Goal: Task Accomplishment & Management: Complete application form

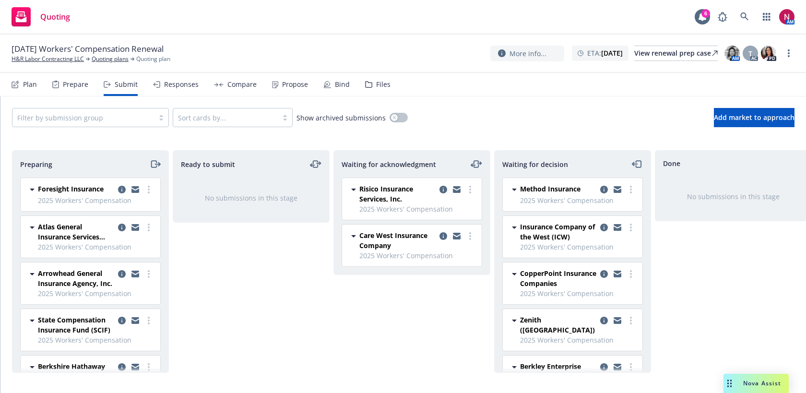
click at [387, 82] on nav "Plan Prepare Submit Responses Compare Propose Bind Files" at bounding box center [403, 84] width 783 height 23
click at [379, 85] on div "Files" at bounding box center [383, 85] width 14 height 8
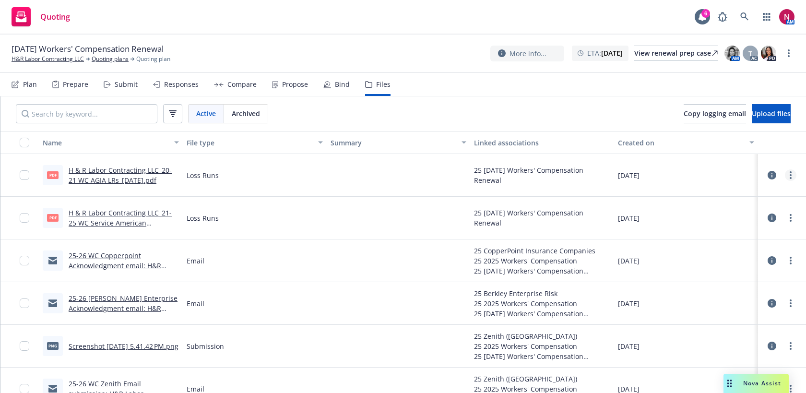
click at [791, 175] on circle "more" at bounding box center [791, 175] width 2 height 2
click at [768, 217] on link "Download" at bounding box center [748, 213] width 95 height 19
click at [790, 216] on icon "more" at bounding box center [791, 218] width 2 height 8
click at [771, 257] on link "Download" at bounding box center [748, 256] width 95 height 19
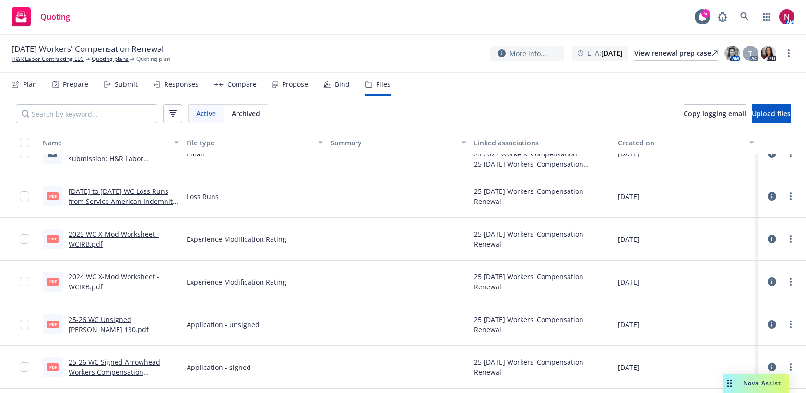
scroll to position [480, 0]
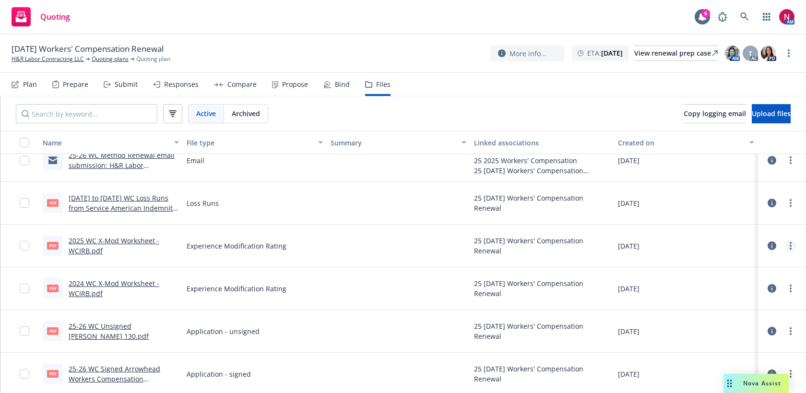
click at [790, 244] on icon "more" at bounding box center [791, 246] width 2 height 8
click at [773, 282] on link "Download" at bounding box center [748, 284] width 95 height 19
click at [791, 285] on circle "more" at bounding box center [791, 286] width 2 height 2
click at [765, 332] on link "Download" at bounding box center [748, 327] width 95 height 19
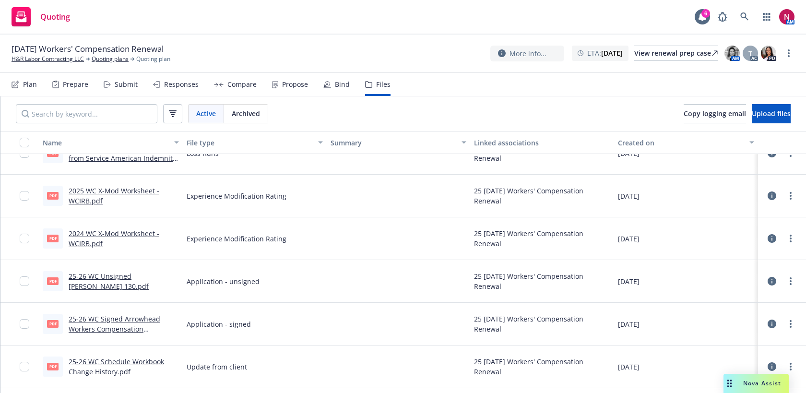
scroll to position [536, 0]
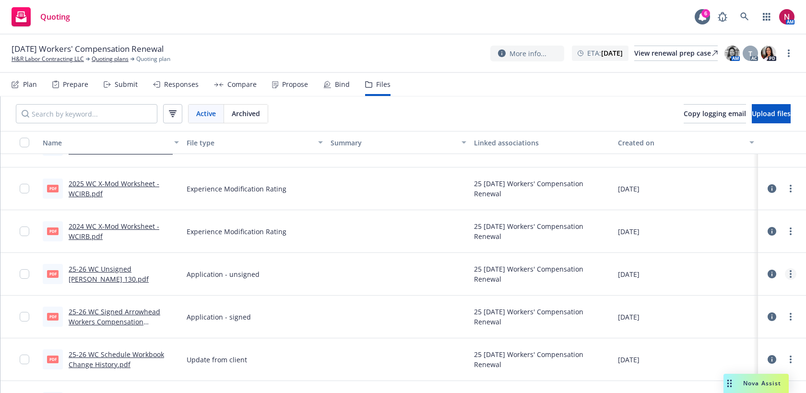
click at [792, 272] on link "more" at bounding box center [791, 274] width 12 height 12
click at [773, 314] on link "Download" at bounding box center [748, 312] width 95 height 19
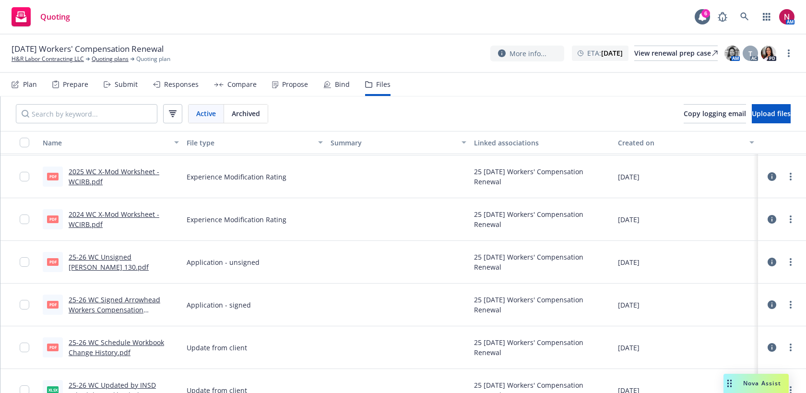
scroll to position [552, 0]
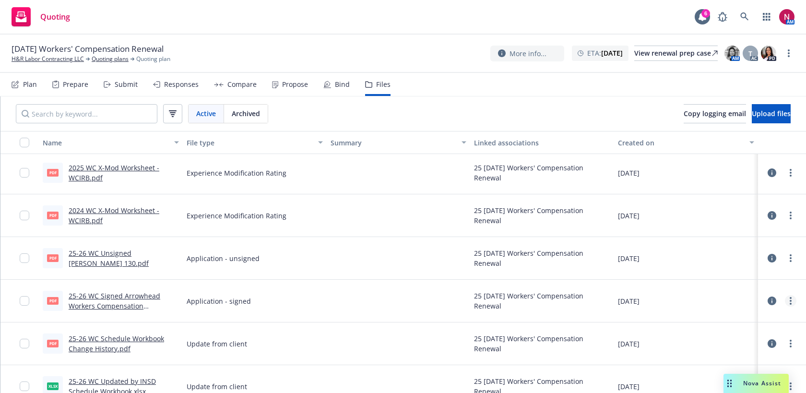
click at [790, 301] on icon "more" at bounding box center [791, 301] width 2 height 8
click at [773, 336] on link "Download" at bounding box center [748, 339] width 95 height 19
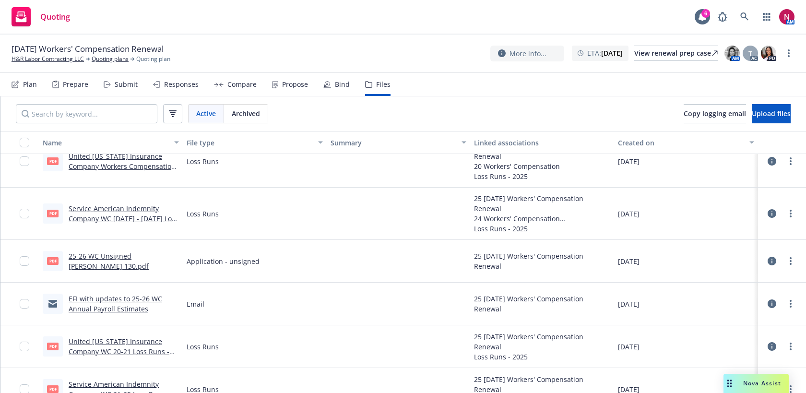
scroll to position [881, 0]
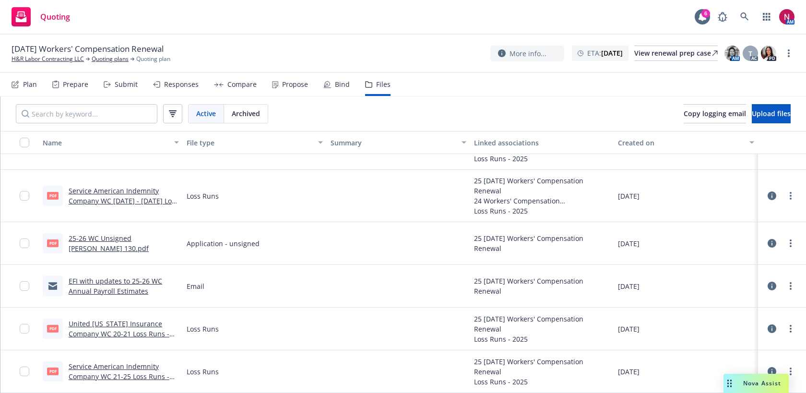
click at [126, 86] on div "Submit" at bounding box center [126, 85] width 23 height 8
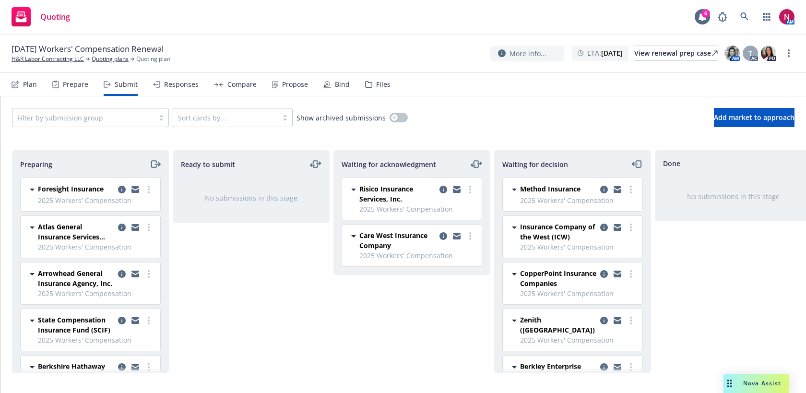
click at [380, 83] on div "Files" at bounding box center [383, 85] width 14 height 8
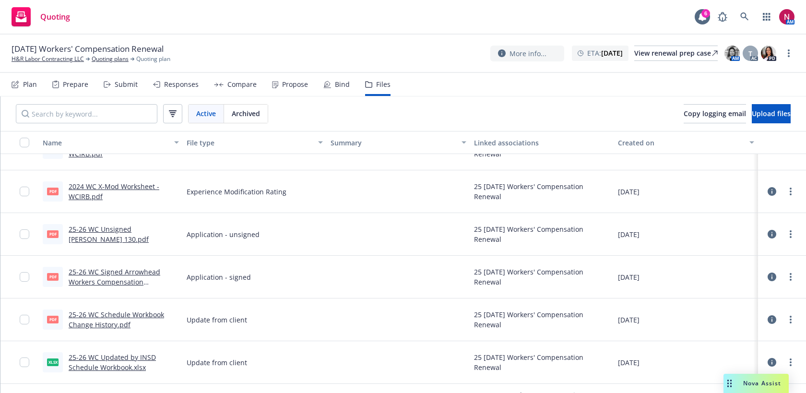
scroll to position [578, 0]
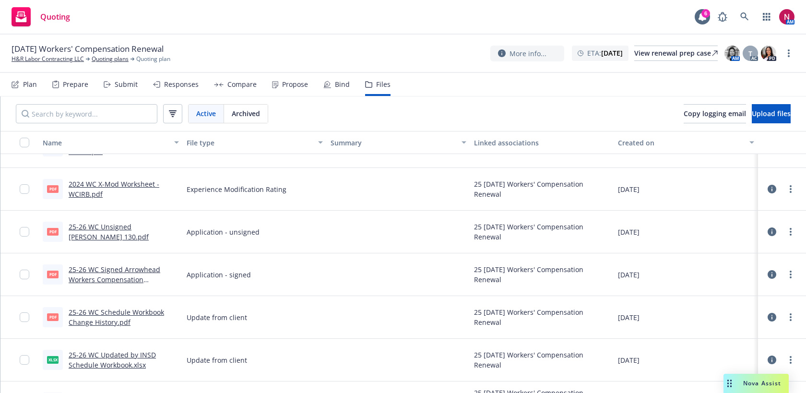
click at [122, 232] on link "25-26 WC Unsigned [PERSON_NAME] 130.pdf" at bounding box center [109, 231] width 80 height 19
click at [126, 79] on div "Submit" at bounding box center [121, 84] width 34 height 23
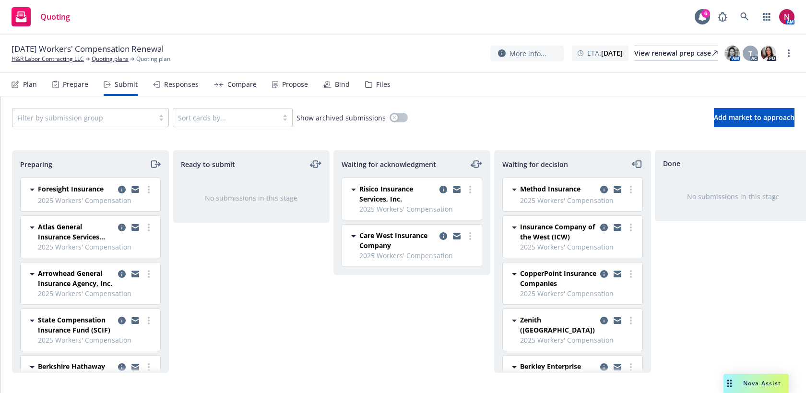
click at [153, 164] on icon "moveRight" at bounding box center [155, 164] width 11 height 12
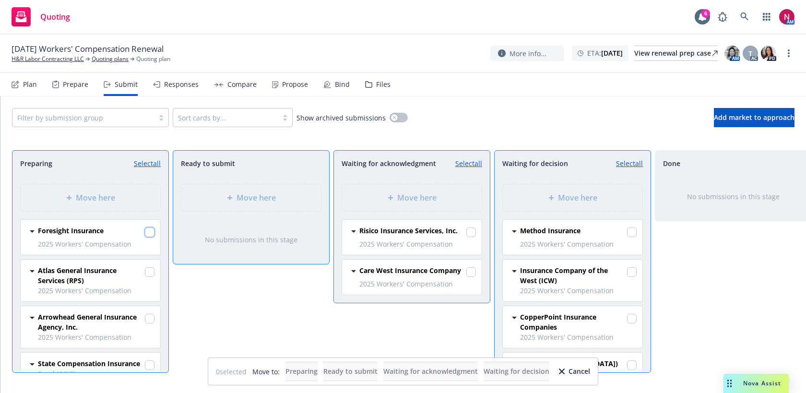
click at [147, 236] on input "checkbox" at bounding box center [150, 232] width 10 height 10
checkbox input "true"
click at [394, 203] on div "Move here" at bounding box center [412, 198] width 124 height 12
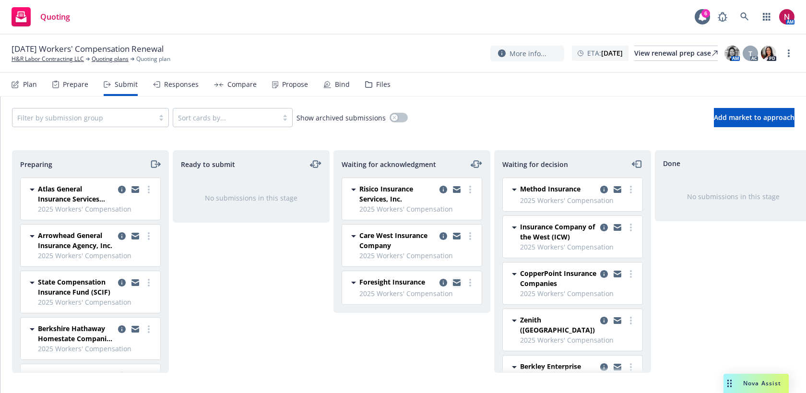
click at [453, 283] on icon "copy logging email" at bounding box center [457, 284] width 8 height 4
click at [370, 83] on div "Files" at bounding box center [377, 84] width 25 height 23
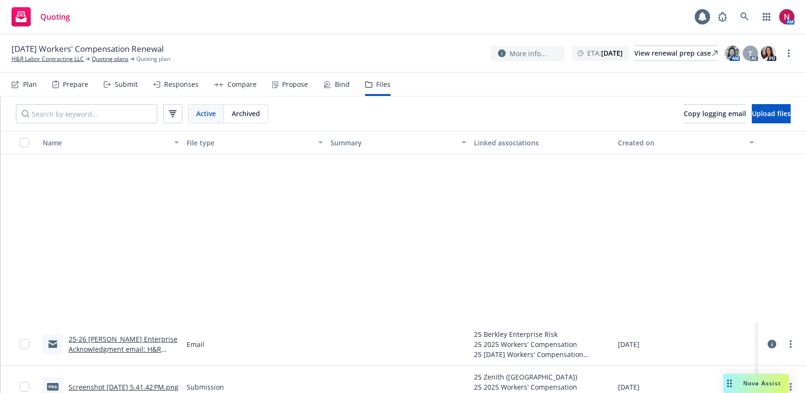
scroll to position [588, 0]
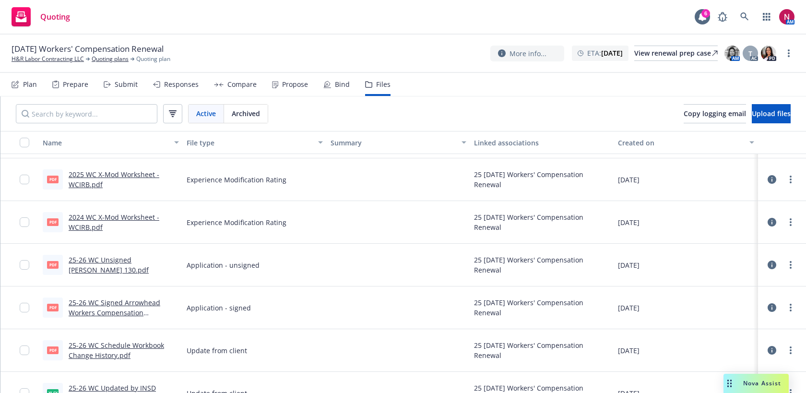
click at [111, 174] on link "2025 WC X-Mod Worksheet - WCIRB.pdf" at bounding box center [114, 179] width 91 height 19
click at [122, 87] on div "Submit" at bounding box center [126, 85] width 23 height 8
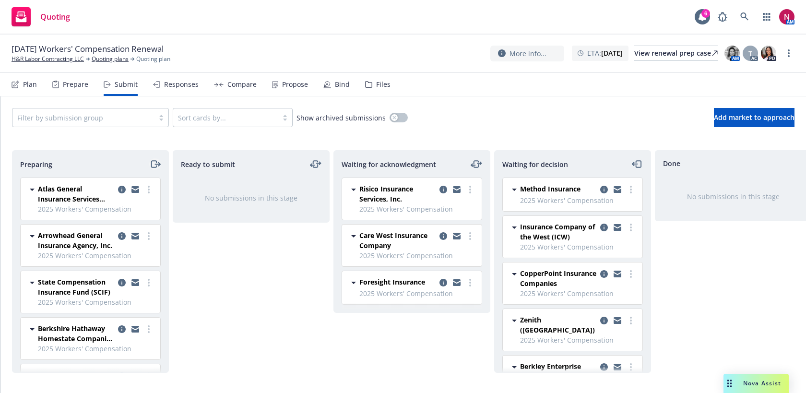
click at [154, 166] on icon "moveRight" at bounding box center [155, 164] width 11 height 12
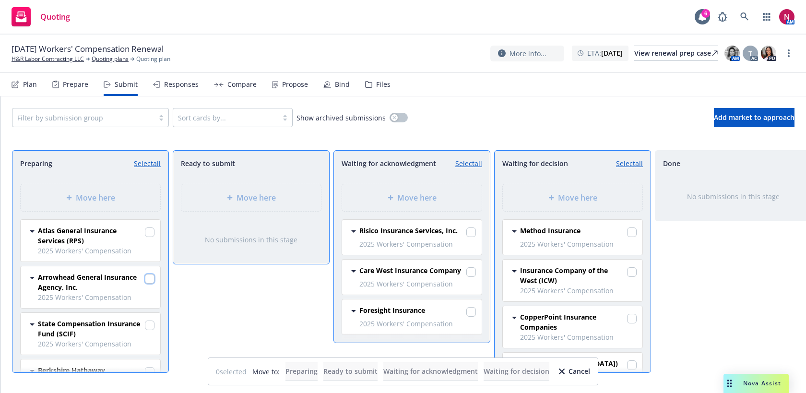
click at [151, 277] on input "checkbox" at bounding box center [150, 279] width 10 height 10
checkbox input "true"
click at [541, 188] on div "Move here" at bounding box center [573, 197] width 140 height 27
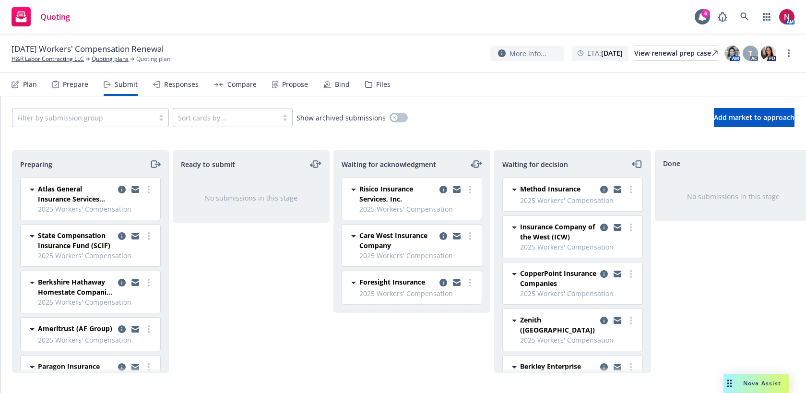
scroll to position [71, 0]
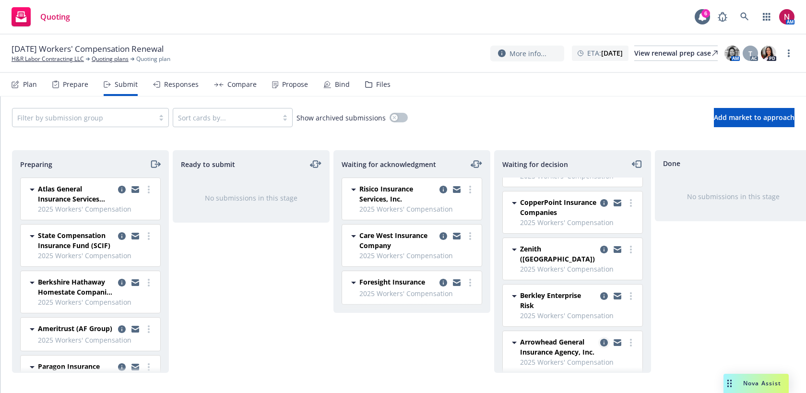
click at [606, 339] on icon "copy logging email" at bounding box center [604, 343] width 8 height 8
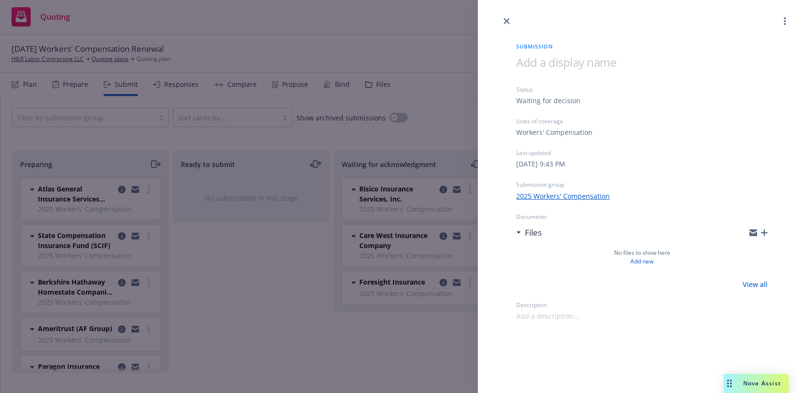
click at [556, 315] on span at bounding box center [547, 316] width 63 height 10
click at [764, 235] on icon "button" at bounding box center [764, 232] width 7 height 7
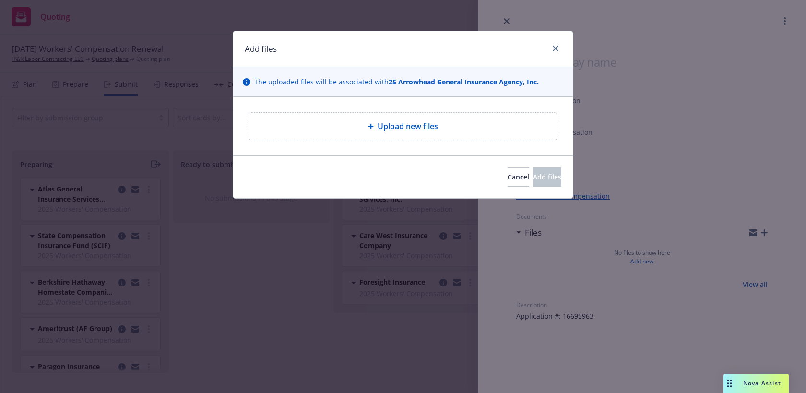
click at [401, 136] on div "Upload new files" at bounding box center [403, 126] width 308 height 27
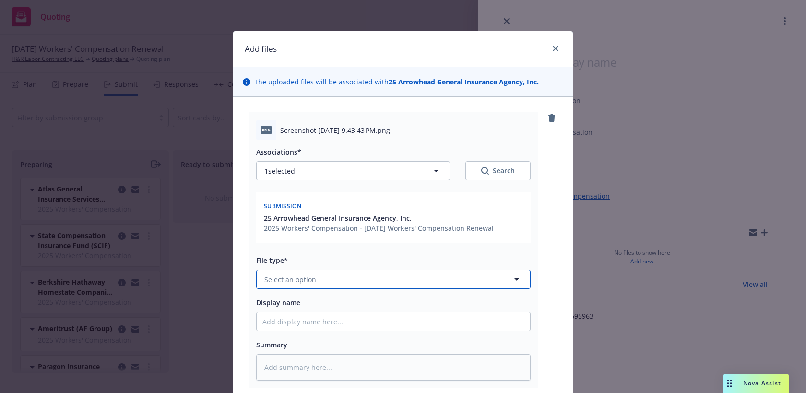
click at [355, 277] on button "Select an option" at bounding box center [393, 279] width 274 height 19
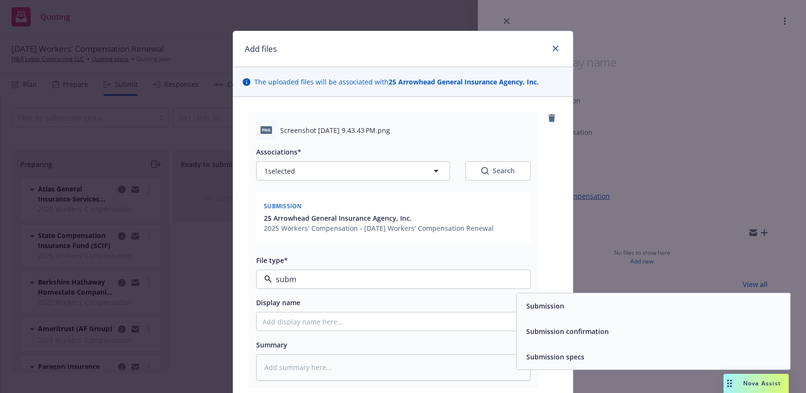
type input "submi"
click at [559, 308] on span "Submission" at bounding box center [545, 306] width 38 height 10
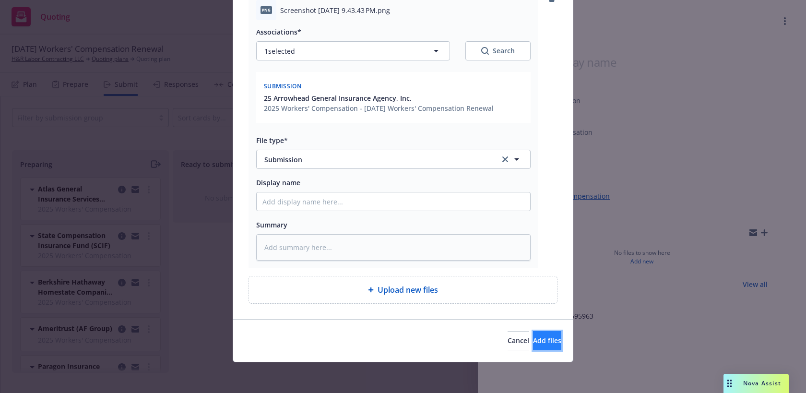
click at [533, 336] on span "Add files" at bounding box center [547, 340] width 28 height 9
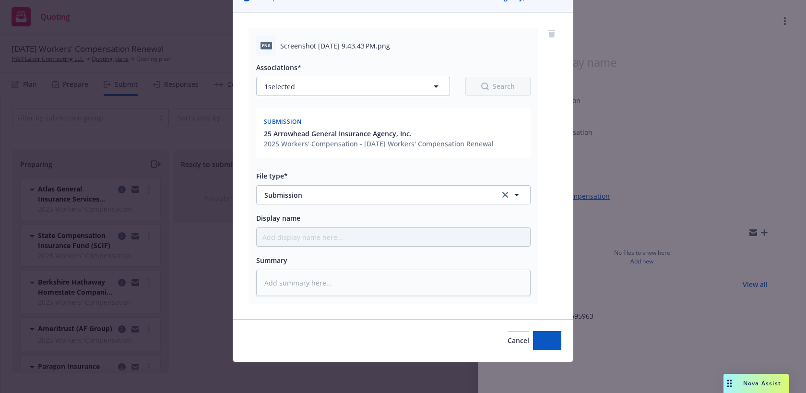
scroll to position [84, 0]
type textarea "x"
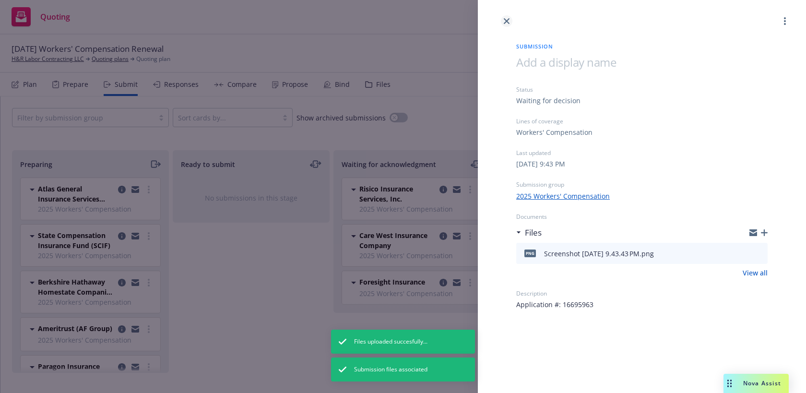
click at [505, 23] on icon "close" at bounding box center [507, 21] width 6 height 6
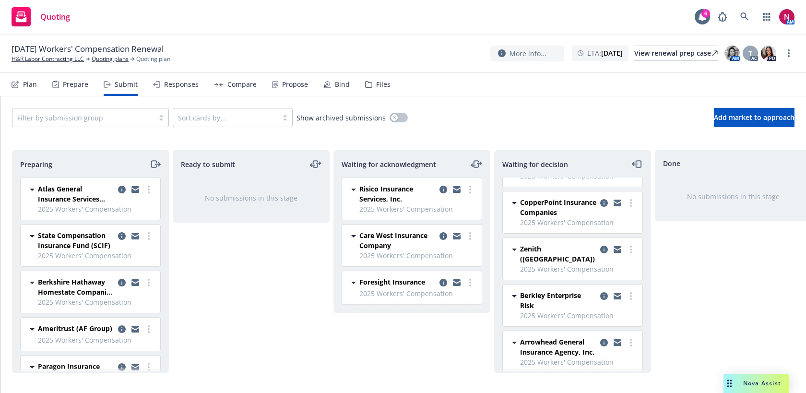
click at [376, 85] on div "Files" at bounding box center [383, 85] width 14 height 8
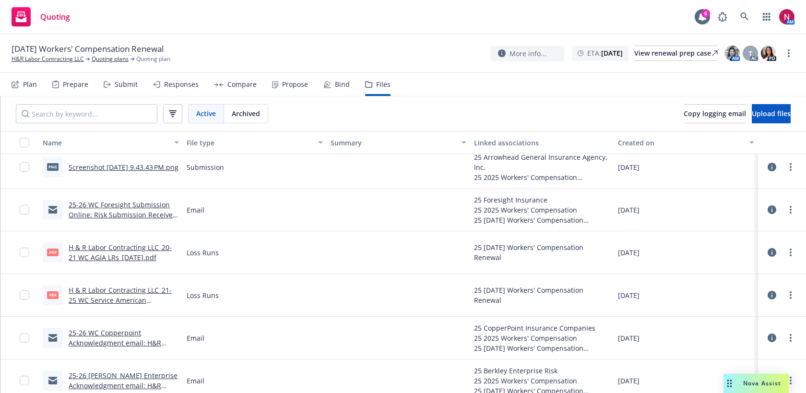
scroll to position [14, 0]
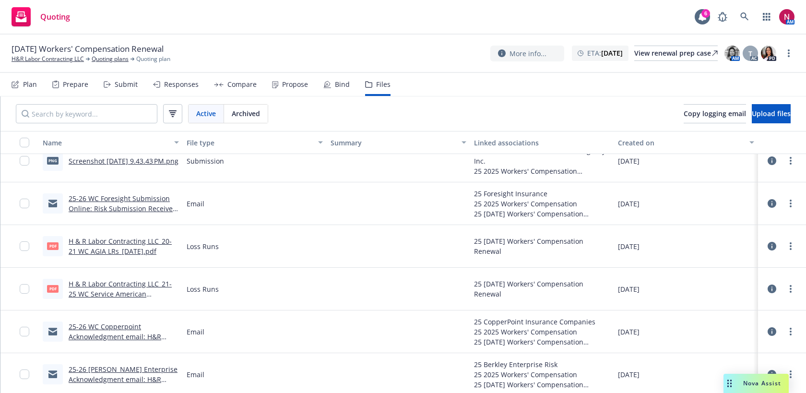
click at [155, 284] on link "H & R Labor Contracting LLC_21-25 WC Service American LRs_[DATE].pdf" at bounding box center [120, 293] width 103 height 29
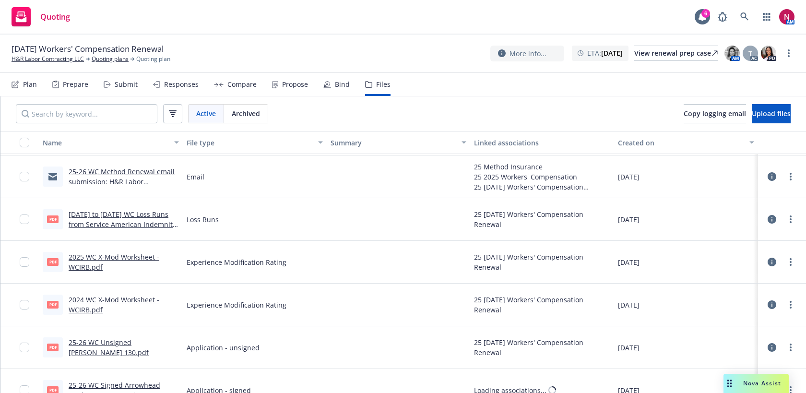
scroll to position [596, 0]
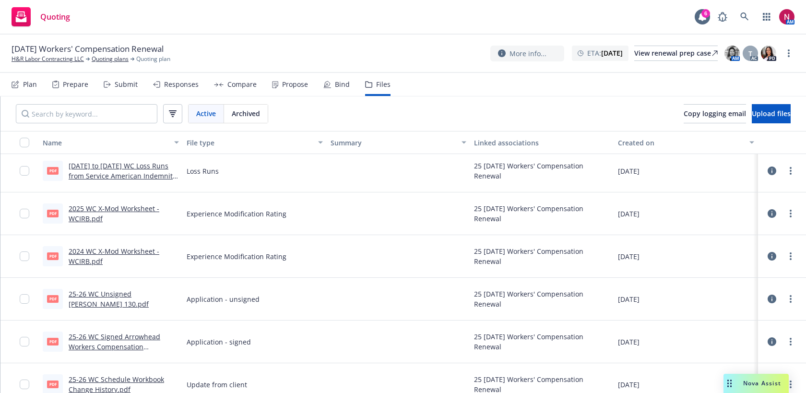
click at [130, 336] on link "25-26 WC Signed Arrowhead Workers Compensation Contractors Supplemental - Contr…" at bounding box center [115, 351] width 92 height 39
click at [126, 82] on div "Submit" at bounding box center [126, 85] width 23 height 8
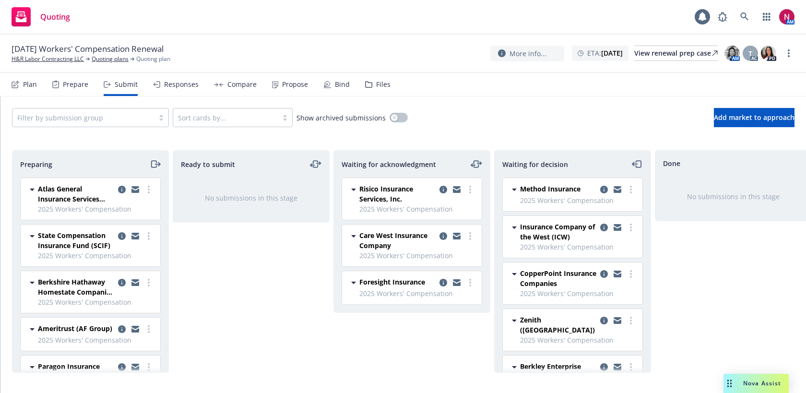
click at [154, 162] on icon "moveRight" at bounding box center [155, 164] width 11 height 12
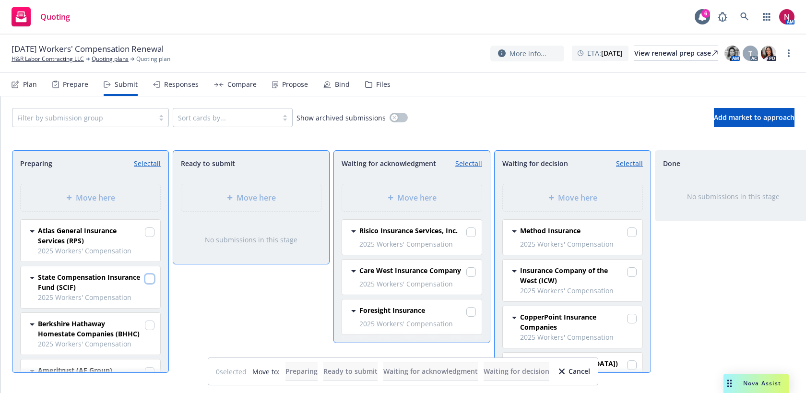
click at [152, 277] on input "checkbox" at bounding box center [150, 279] width 10 height 10
checkbox input "true"
click at [537, 193] on div "Move here" at bounding box center [573, 198] width 124 height 12
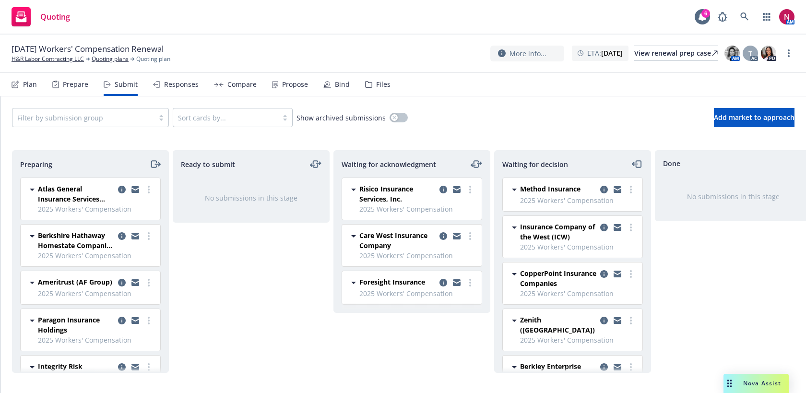
scroll to position [118, 0]
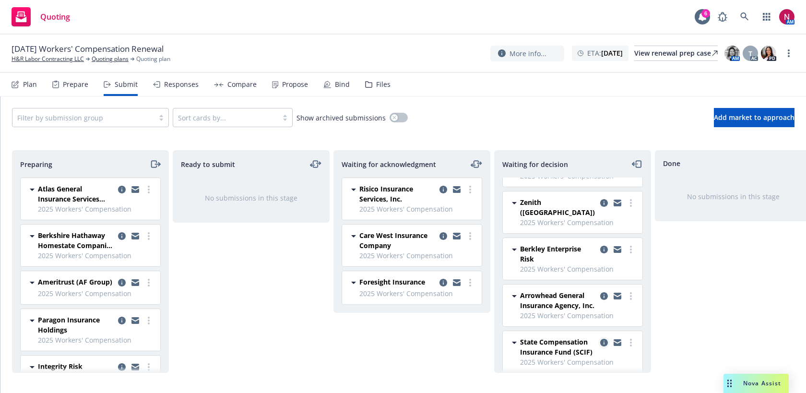
click at [606, 339] on icon "copy logging email" at bounding box center [604, 343] width 8 height 8
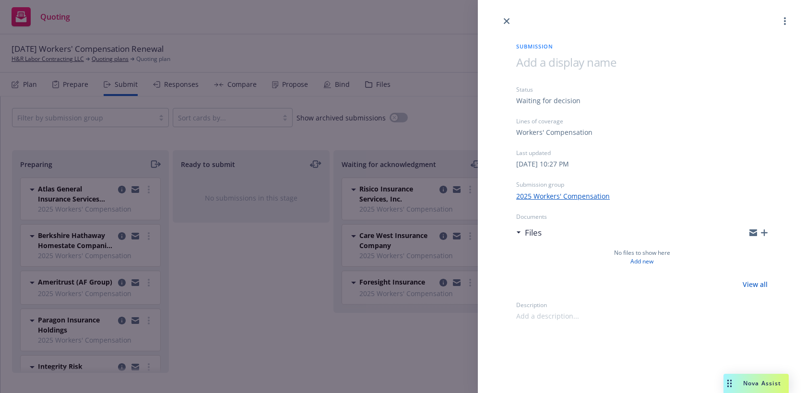
click at [560, 320] on span at bounding box center [547, 316] width 63 height 10
click at [766, 231] on icon "button" at bounding box center [764, 232] width 7 height 7
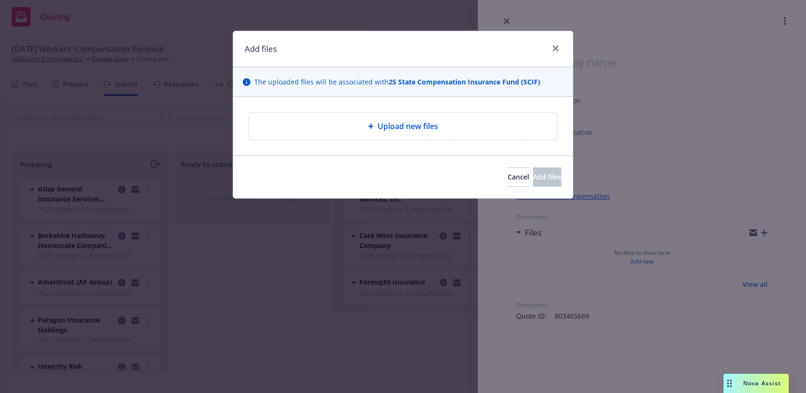
click at [463, 116] on div "Upload new files" at bounding box center [403, 126] width 308 height 27
type textarea "x"
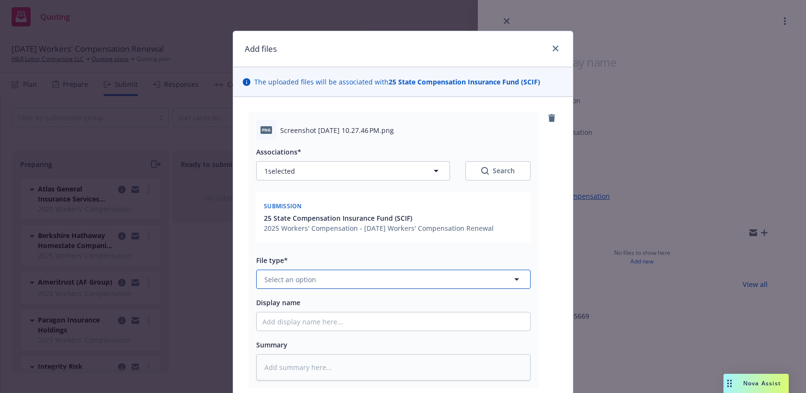
click at [407, 279] on button "Select an option" at bounding box center [393, 279] width 274 height 19
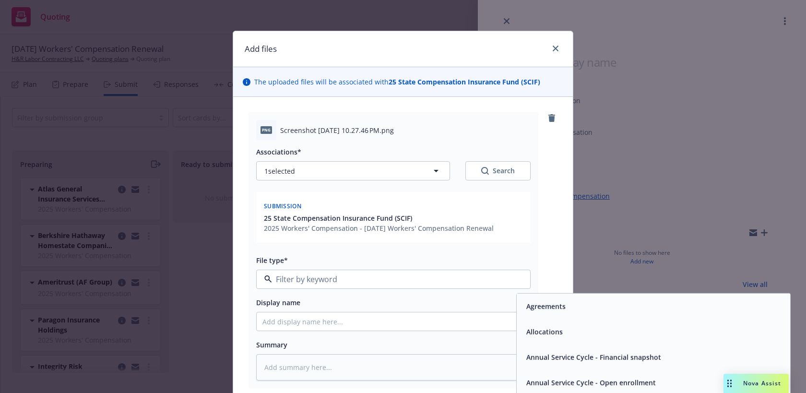
type input "s"
type textarea "x"
type input "sub"
click at [542, 322] on div "Submission" at bounding box center [653, 331] width 273 height 25
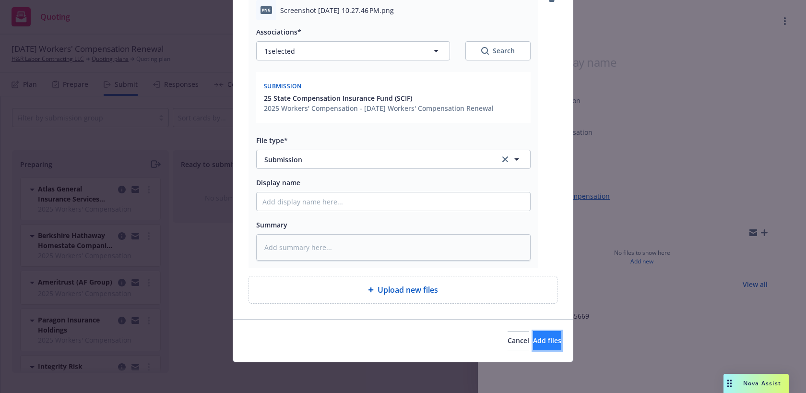
click at [533, 348] on button "Add files" at bounding box center [547, 340] width 28 height 19
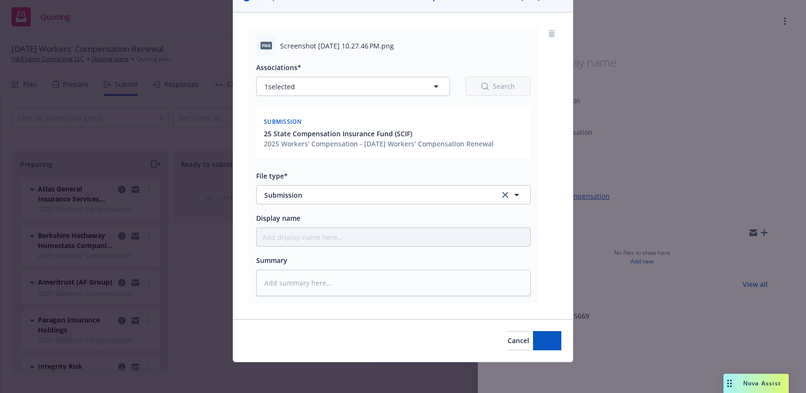
scroll to position [84, 0]
type textarea "x"
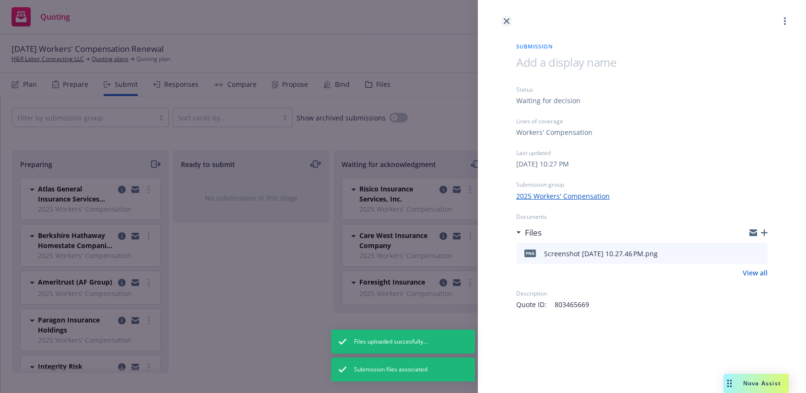
click at [507, 19] on icon "close" at bounding box center [507, 21] width 6 height 6
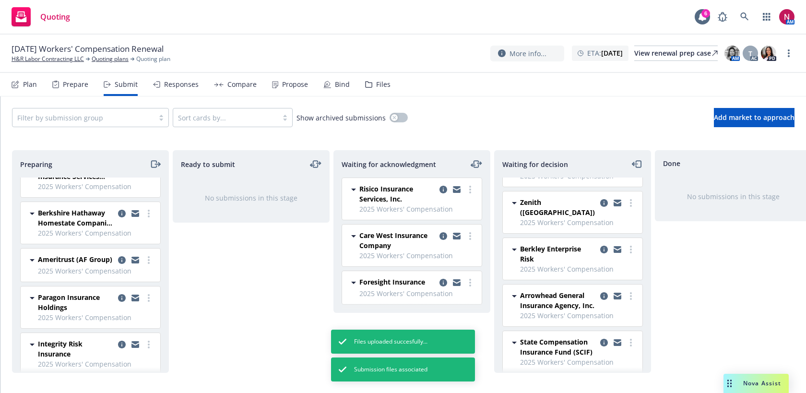
scroll to position [21, 0]
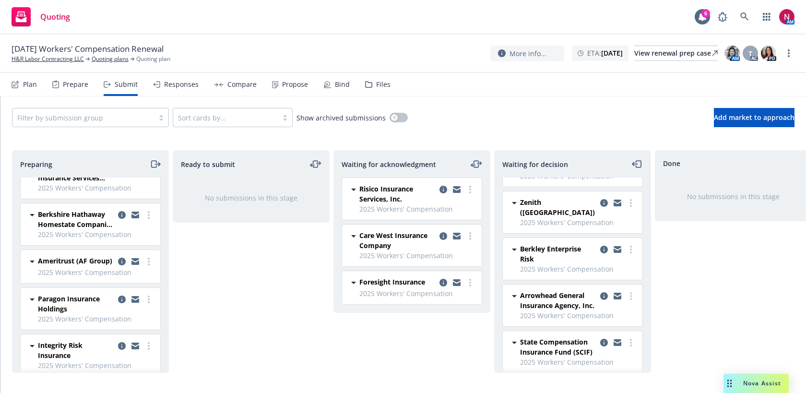
click at [157, 166] on icon "moveRight" at bounding box center [155, 164] width 11 height 12
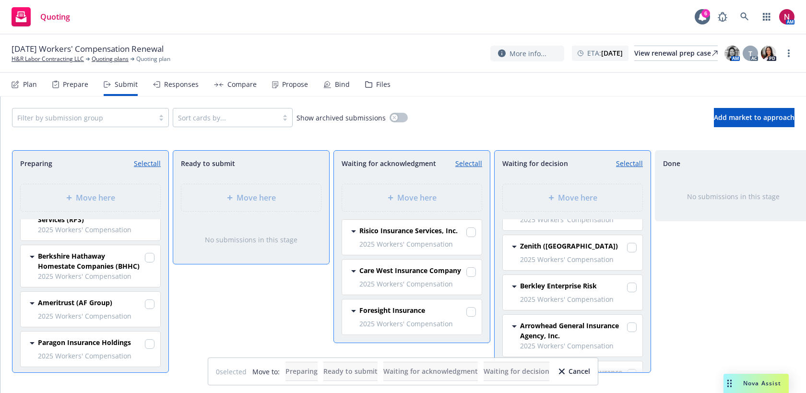
scroll to position [119, 0]
click at [148, 256] on input "checkbox" at bounding box center [150, 258] width 10 height 10
checkbox input "true"
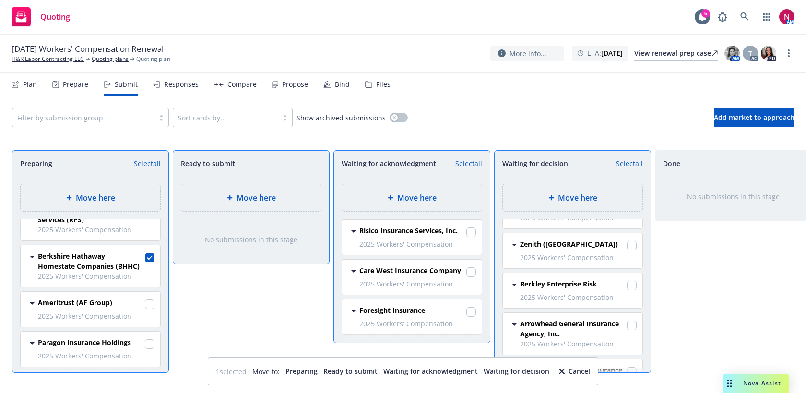
click at [557, 201] on div "Move here" at bounding box center [573, 198] width 124 height 12
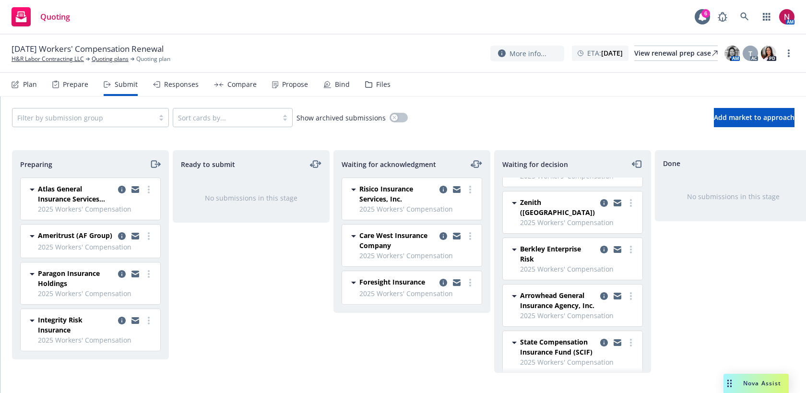
scroll to position [164, 0]
click at [606, 339] on icon "copy logging email" at bounding box center [604, 343] width 8 height 8
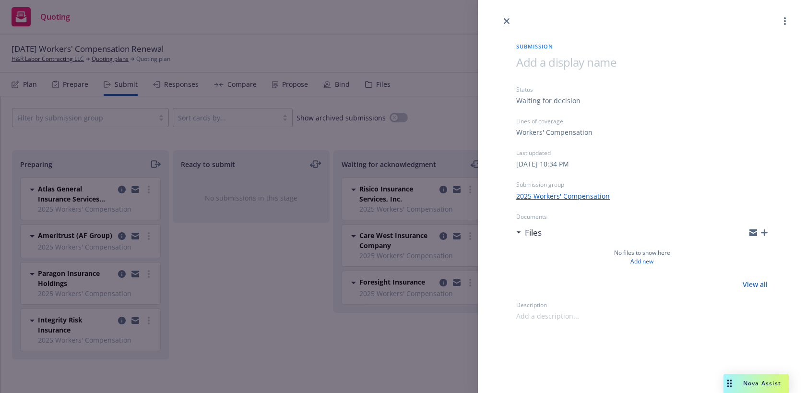
click at [554, 319] on span at bounding box center [547, 316] width 63 height 10
click at [764, 229] on icon "button" at bounding box center [764, 232] width 7 height 7
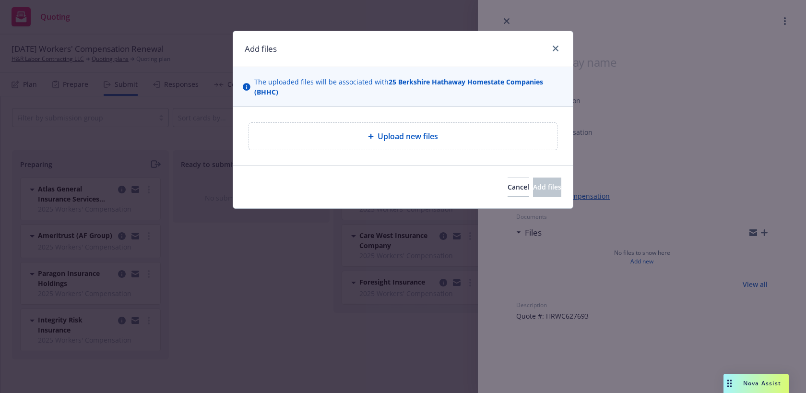
click at [445, 110] on div "Upload new files" at bounding box center [403, 136] width 340 height 59
click at [444, 135] on div "Upload new files" at bounding box center [403, 137] width 293 height 12
type textarea "x"
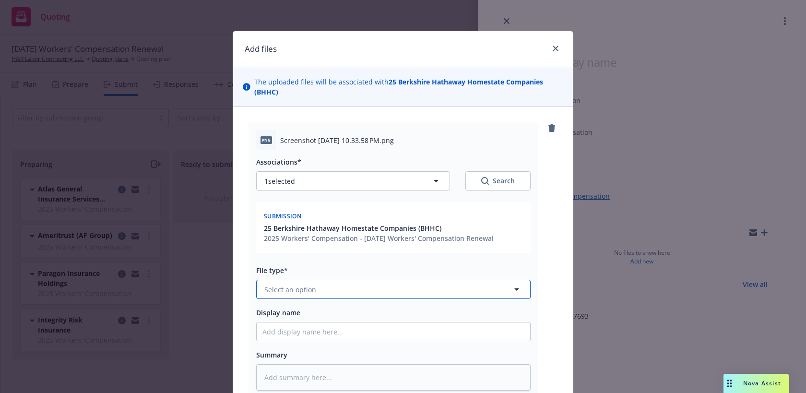
click at [456, 291] on button "Select an option" at bounding box center [393, 289] width 274 height 19
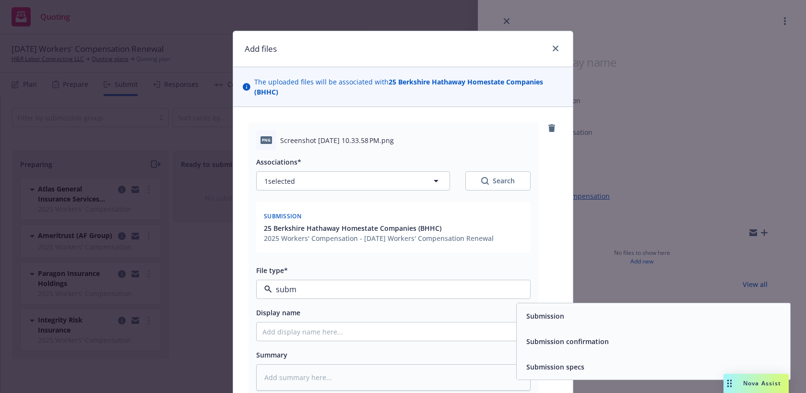
type input "submi"
click at [549, 313] on span "Submission" at bounding box center [545, 316] width 38 height 10
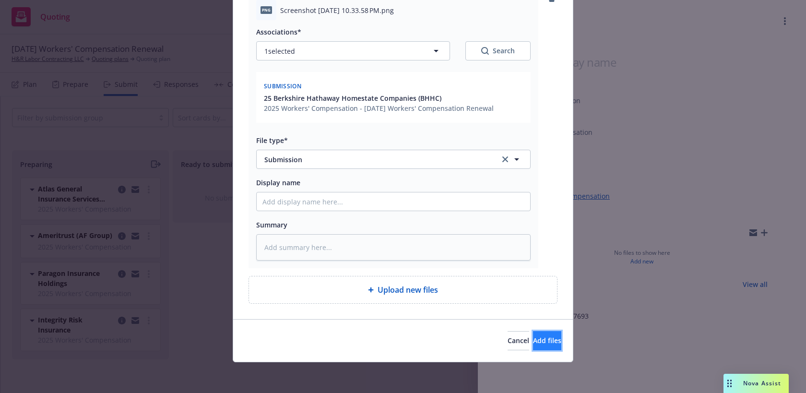
click at [535, 341] on span "Add files" at bounding box center [547, 340] width 28 height 9
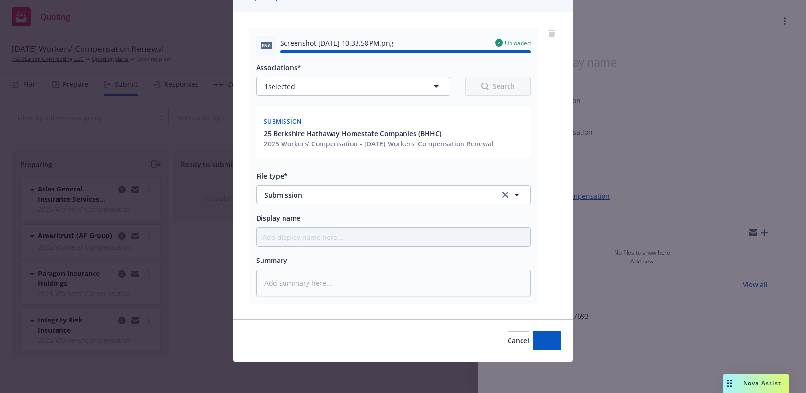
type textarea "x"
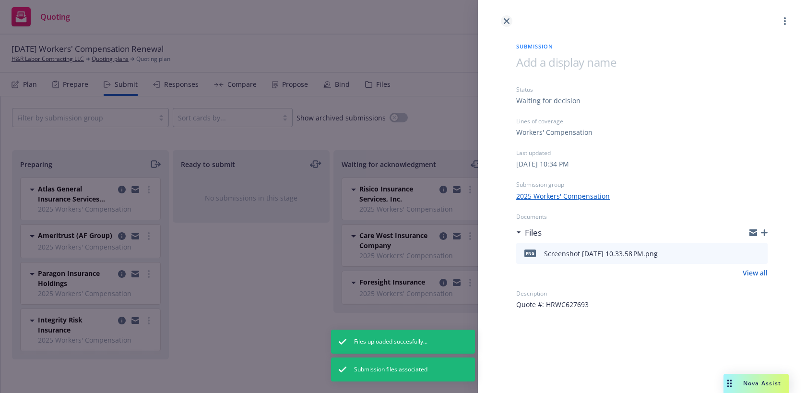
click at [503, 20] on link "close" at bounding box center [507, 21] width 12 height 12
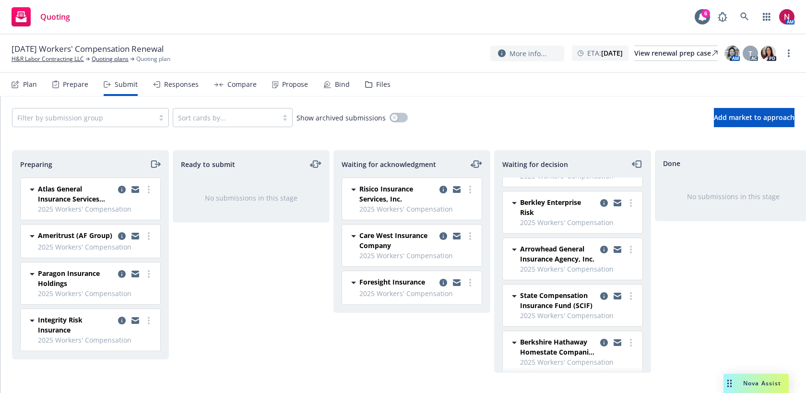
click at [156, 159] on icon "moveRight" at bounding box center [155, 164] width 11 height 12
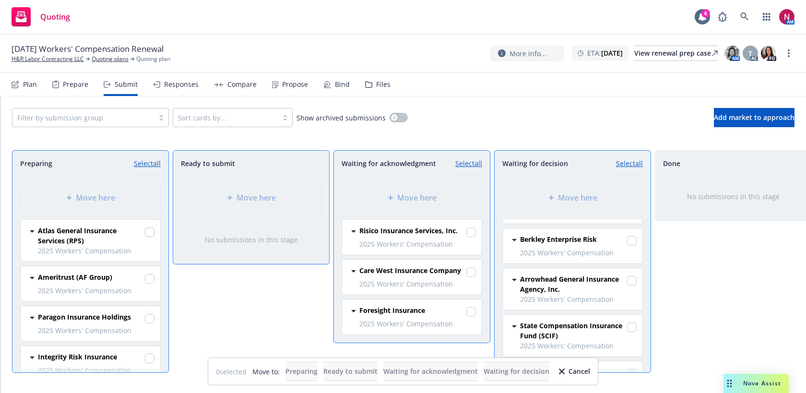
scroll to position [166, 0]
click at [148, 280] on input "checkbox" at bounding box center [150, 279] width 10 height 10
checkbox input "true"
click at [453, 197] on div "Move here" at bounding box center [412, 198] width 124 height 12
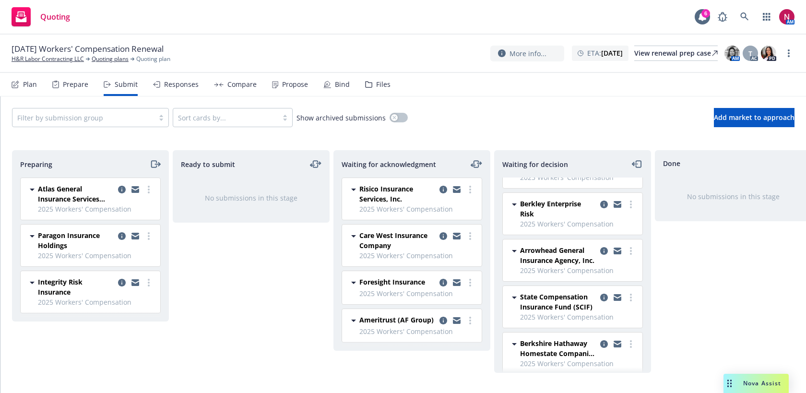
scroll to position [164, 0]
click at [456, 322] on icon "copy logging email" at bounding box center [457, 322] width 8 height 4
click at [151, 165] on icon "moveRight" at bounding box center [153, 164] width 5 height 7
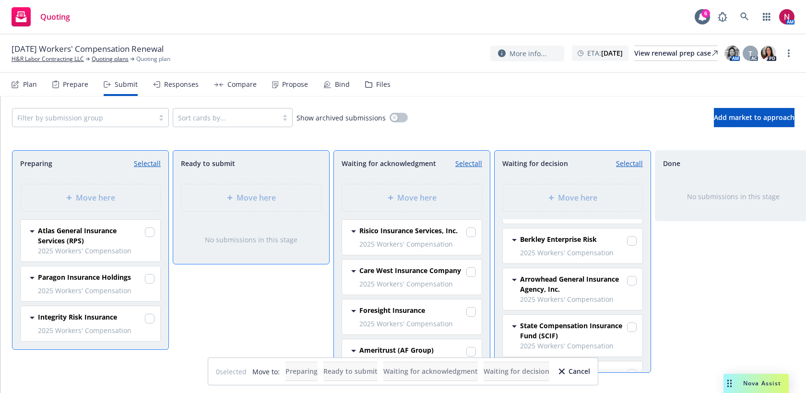
scroll to position [166, 0]
click at [144, 278] on div "Paragon Insurance Holdings" at bounding box center [96, 278] width 117 height 13
click at [149, 278] on input "checkbox" at bounding box center [150, 279] width 10 height 10
checkbox input "true"
click at [427, 189] on div "Move here" at bounding box center [412, 197] width 140 height 27
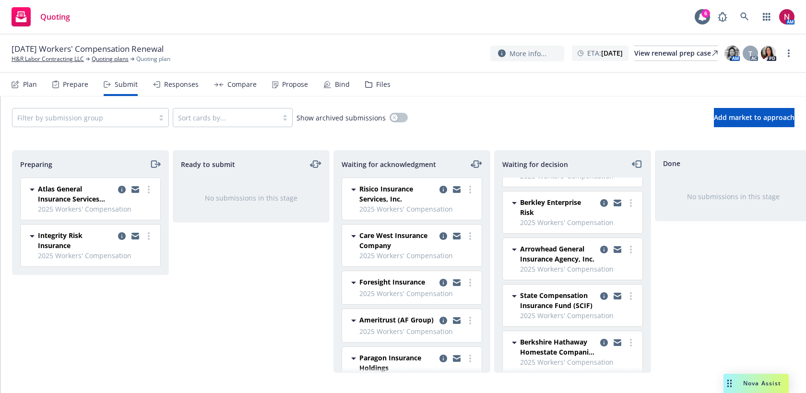
scroll to position [24, 0]
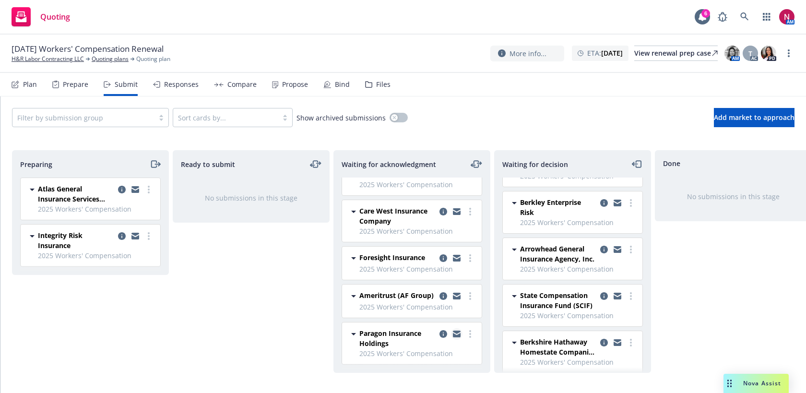
click at [456, 335] on icon "copy logging email" at bounding box center [457, 335] width 8 height 4
click at [153, 162] on icon "moveRight" at bounding box center [155, 164] width 11 height 12
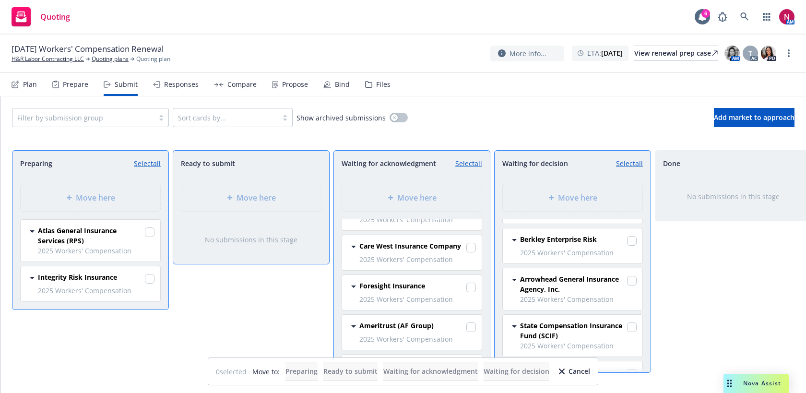
scroll to position [166, 0]
click at [152, 276] on input "checkbox" at bounding box center [150, 279] width 10 height 10
checkbox input "true"
click at [416, 191] on div "Move here" at bounding box center [412, 197] width 140 height 27
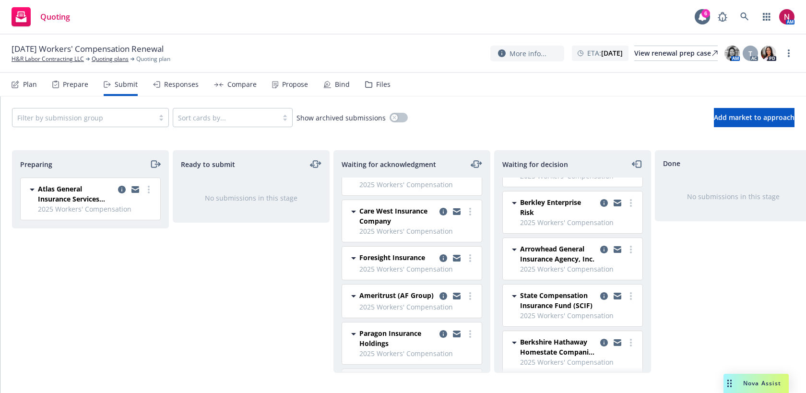
scroll to position [71, 0]
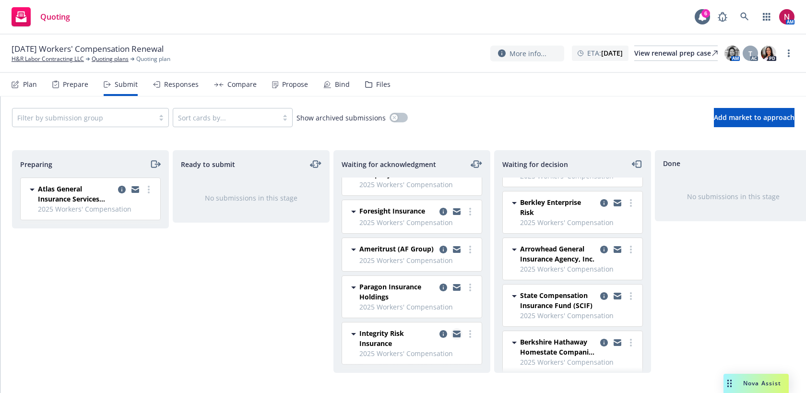
click at [454, 333] on icon "copy logging email" at bounding box center [457, 334] width 8 height 7
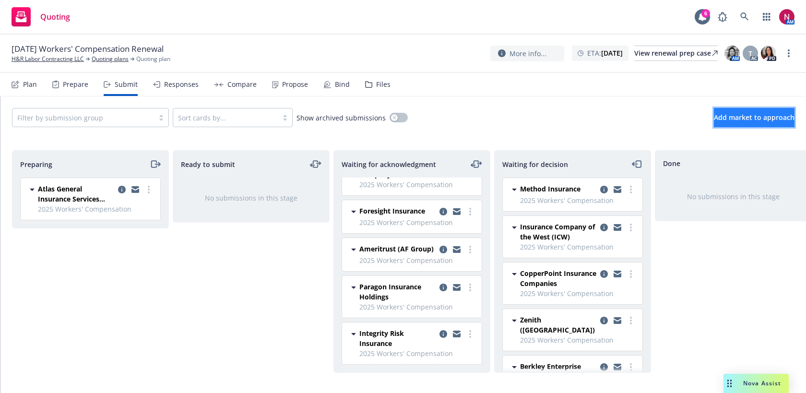
click at [714, 108] on button "Add market to approach" at bounding box center [754, 117] width 81 height 19
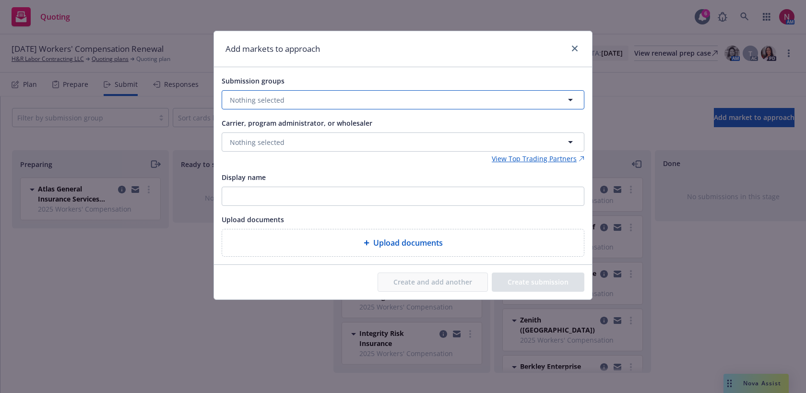
click at [484, 99] on button "Nothing selected" at bounding box center [403, 99] width 363 height 19
click at [294, 146] on strong "2025 Workers' Compensation" at bounding box center [296, 146] width 96 height 9
checkbox input "true"
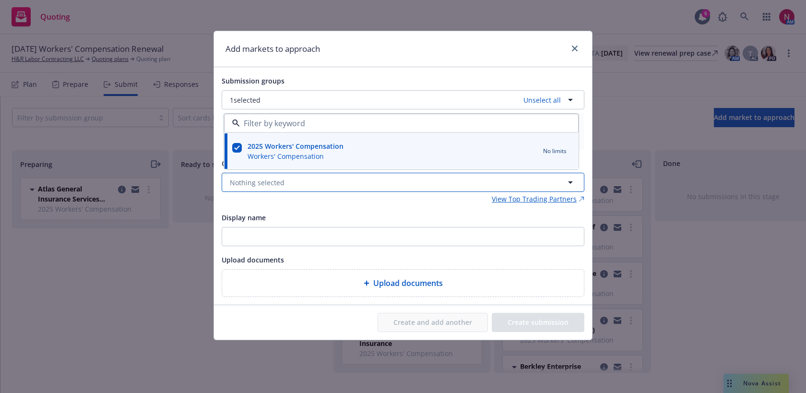
click at [275, 183] on span "Nothing selected" at bounding box center [257, 183] width 55 height 10
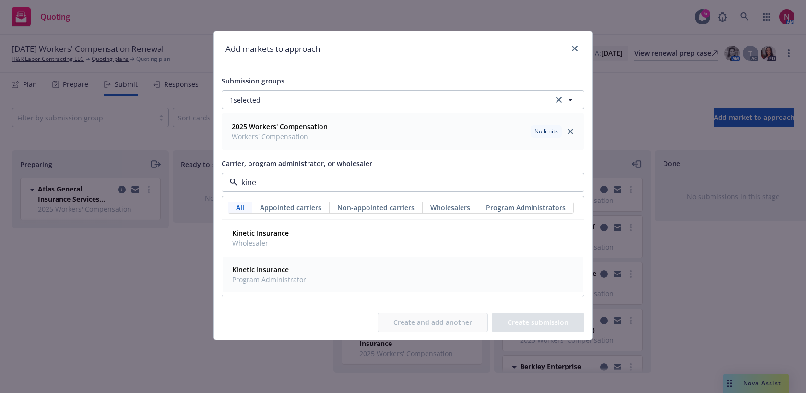
click at [306, 276] on div "Kinetic Insurance Program Administrator" at bounding box center [268, 274] width 80 height 24
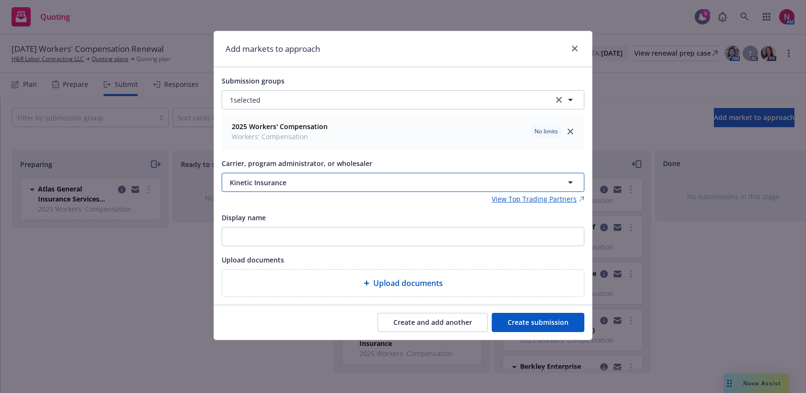
click at [427, 184] on span "Kinetic Insurance" at bounding box center [380, 183] width 301 height 10
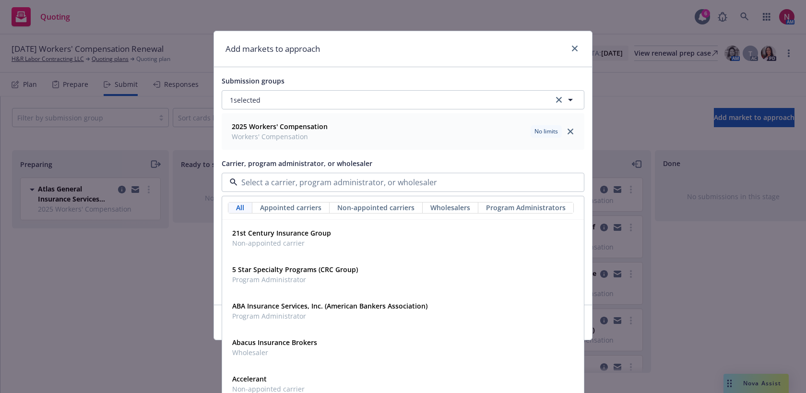
click at [427, 184] on input at bounding box center [401, 183] width 327 height 12
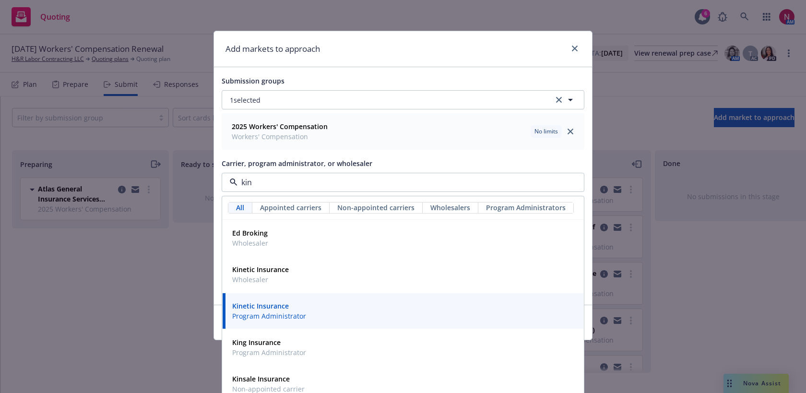
type input "kine"
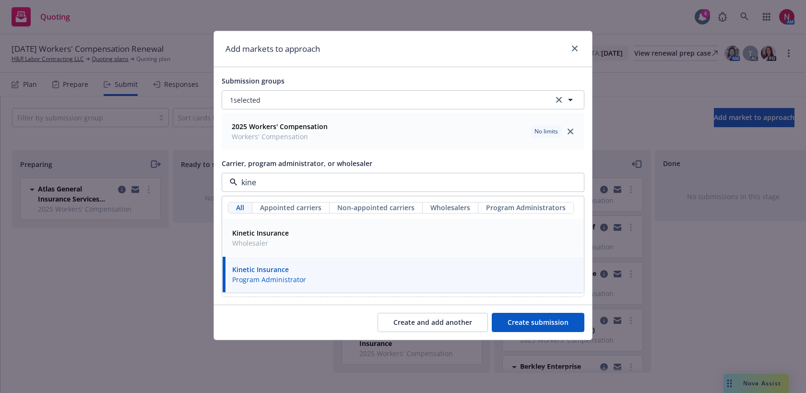
click at [417, 232] on div "Kinetic Insurance Wholesaler" at bounding box center [402, 238] width 349 height 24
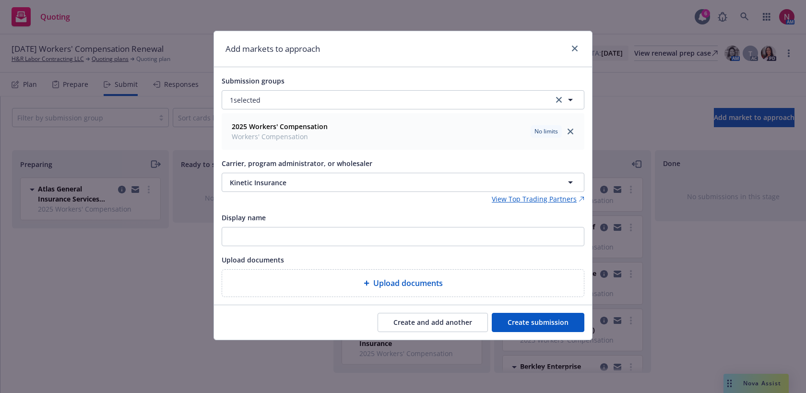
click at [539, 321] on button "Create submission" at bounding box center [538, 322] width 93 height 19
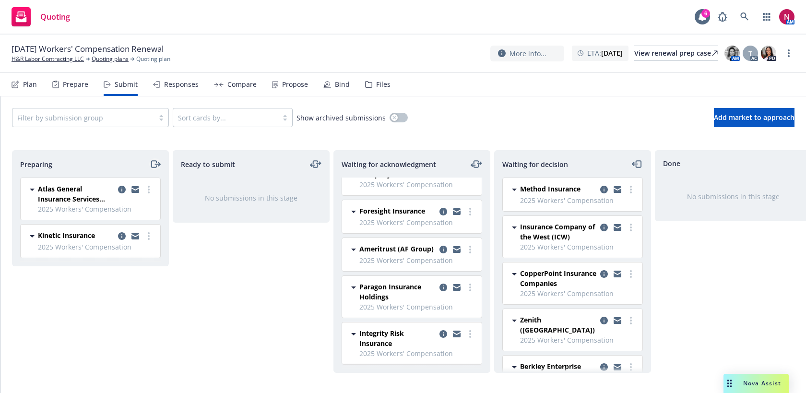
click at [156, 163] on icon "moveRight" at bounding box center [155, 164] width 11 height 12
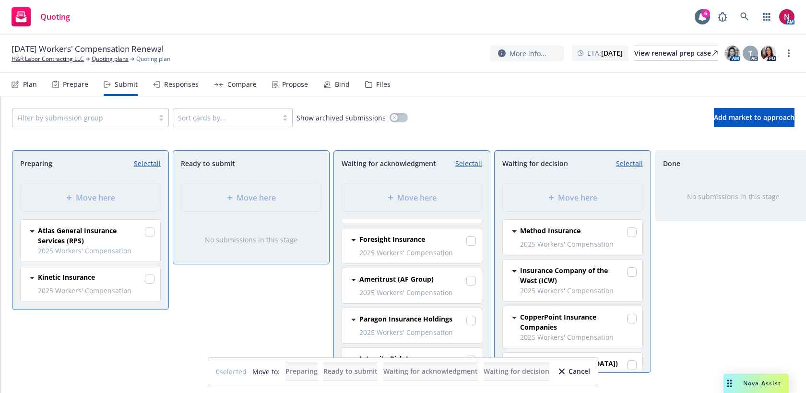
scroll to position [64, 0]
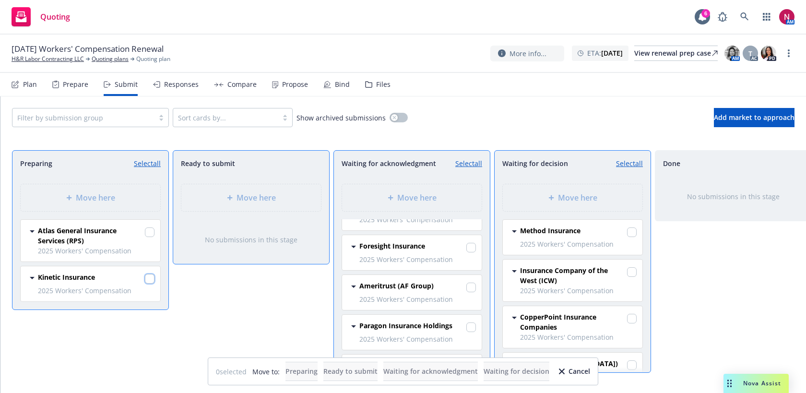
click at [146, 277] on input "checkbox" at bounding box center [150, 279] width 10 height 10
checkbox input "true"
click at [396, 203] on div "Move here" at bounding box center [412, 197] width 140 height 27
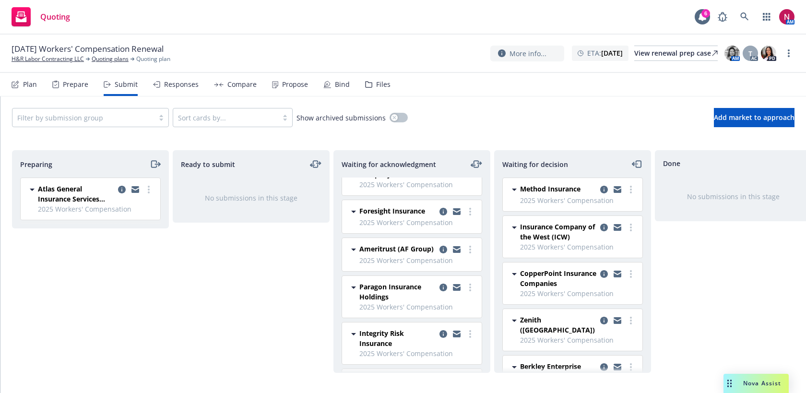
scroll to position [109, 0]
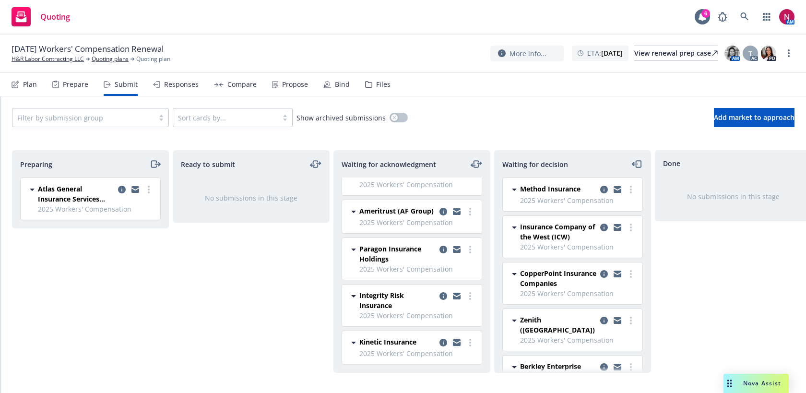
click at [459, 342] on icon "copy logging email" at bounding box center [457, 342] width 8 height 7
click at [460, 340] on icon "copy logging email" at bounding box center [457, 340] width 8 height 3
click at [18, 87] on icon at bounding box center [15, 85] width 6 height 6
